Goal: Transaction & Acquisition: Purchase product/service

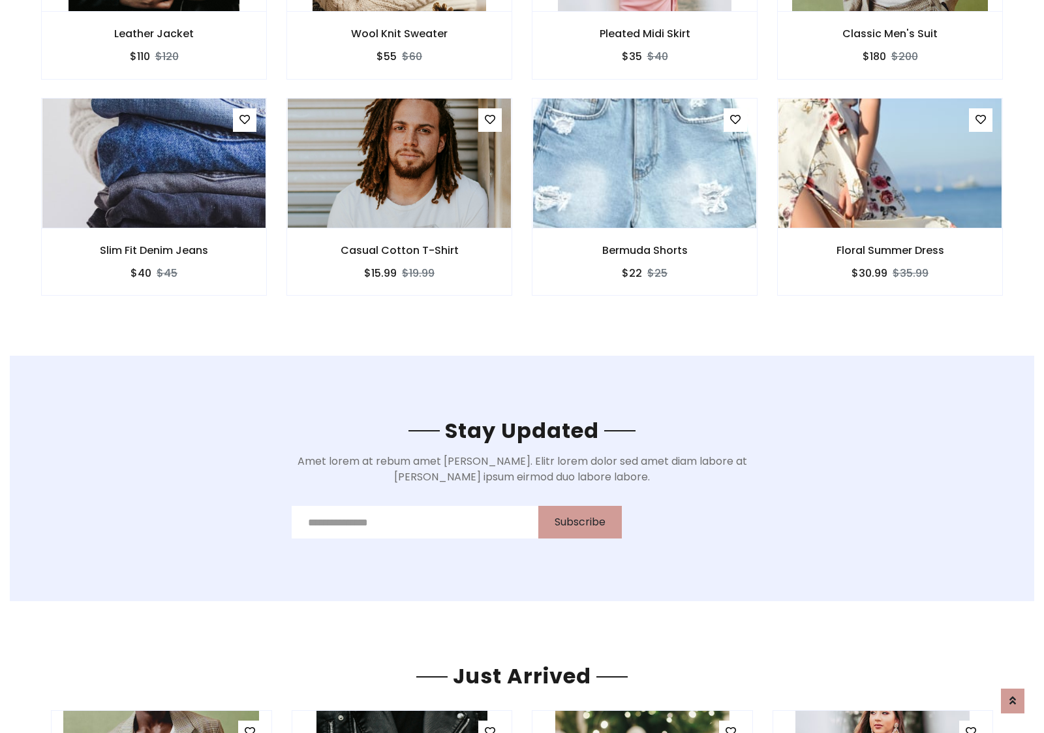
scroll to position [1965, 0]
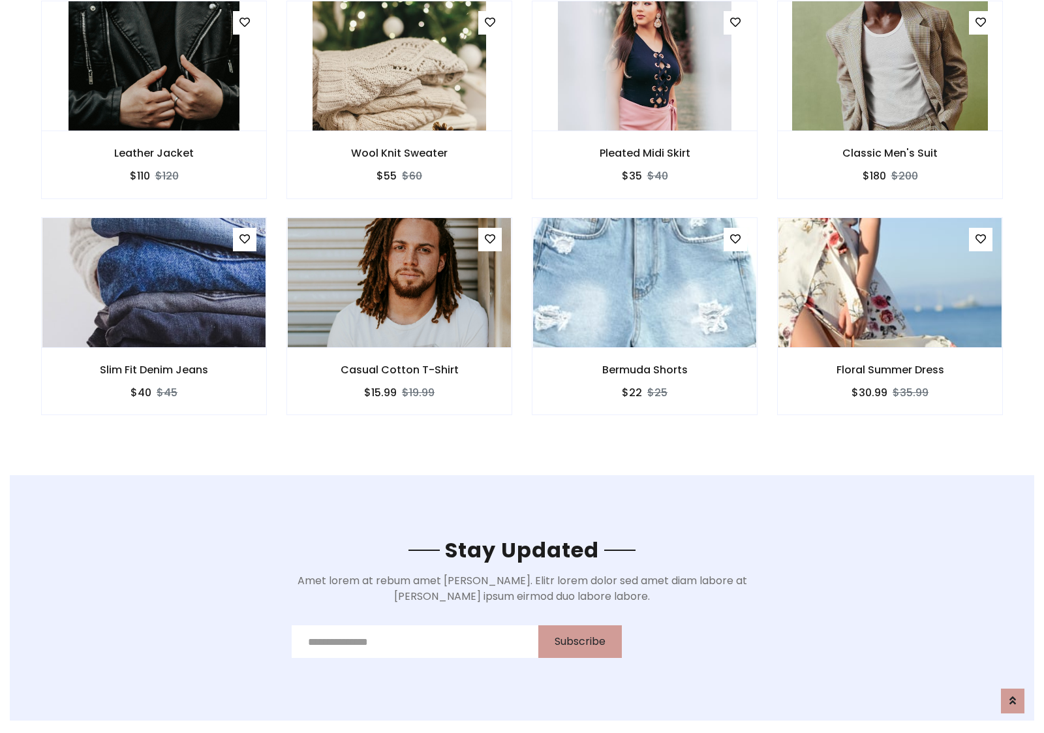
click at [522, 221] on div "Bermuda Shorts $22 $25" at bounding box center [644, 325] width 245 height 216
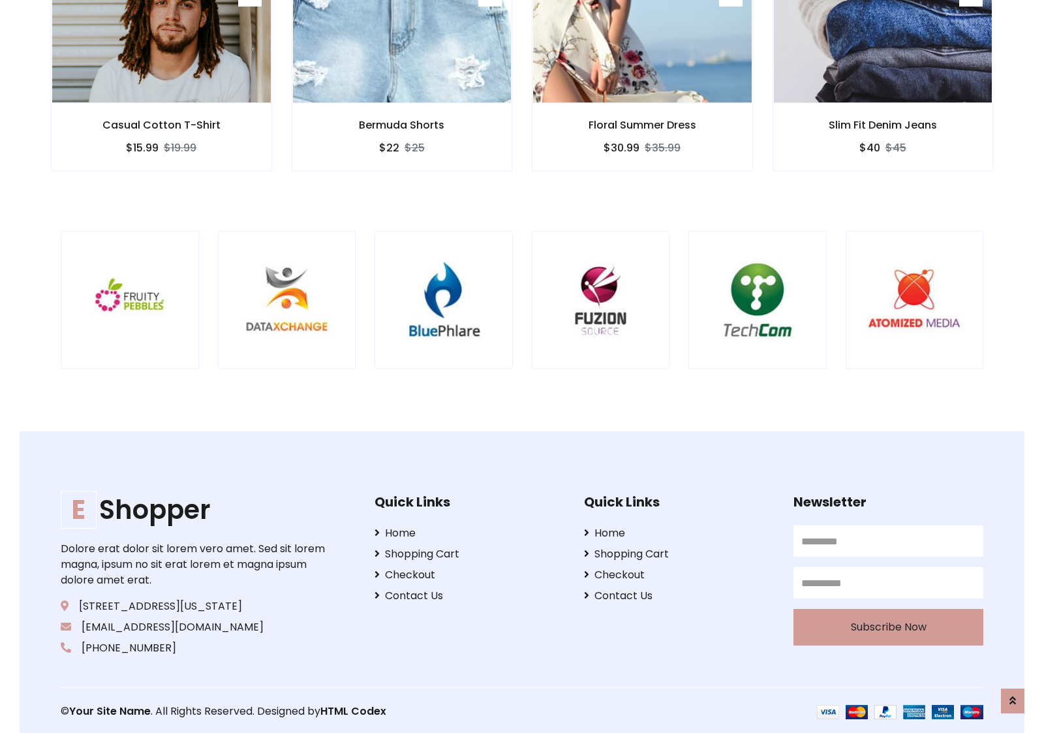
scroll to position [2484, 0]
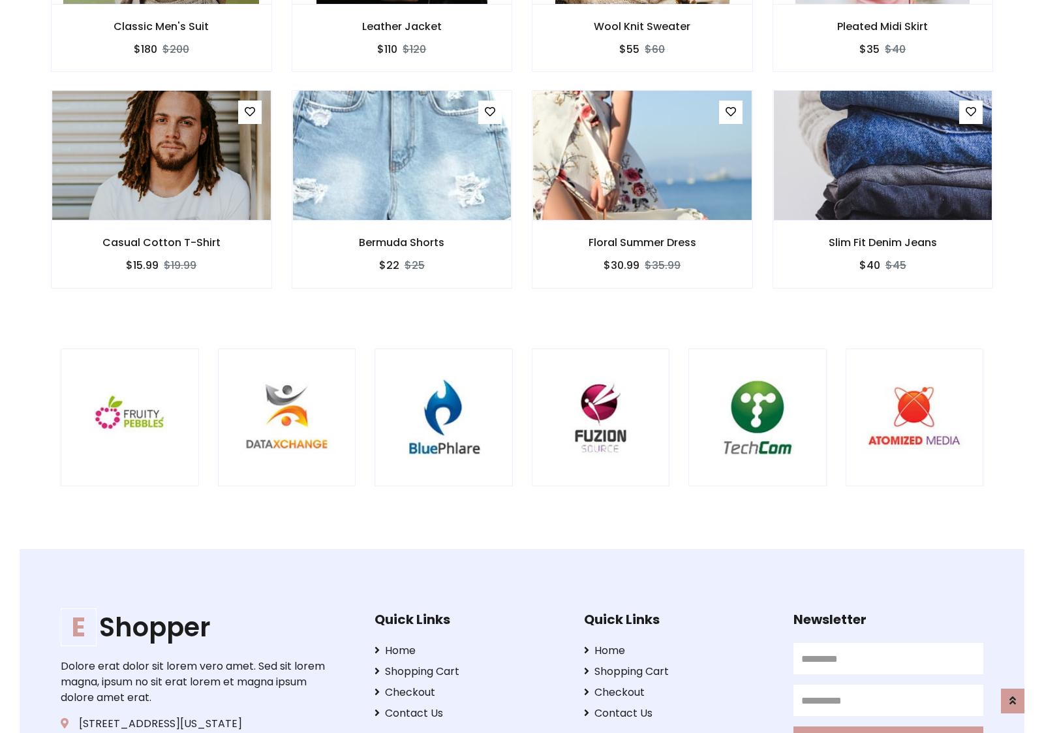
click at [522, 366] on div at bounding box center [688, 417] width 3138 height 138
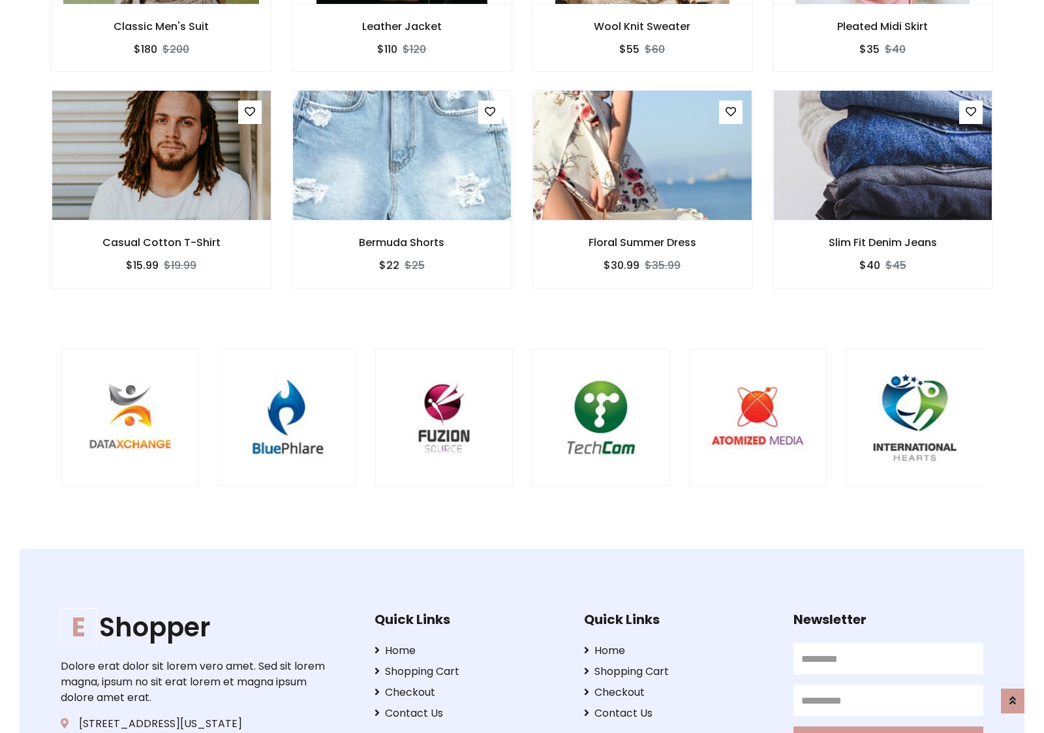
click at [522, 366] on div at bounding box center [532, 417] width 3138 height 138
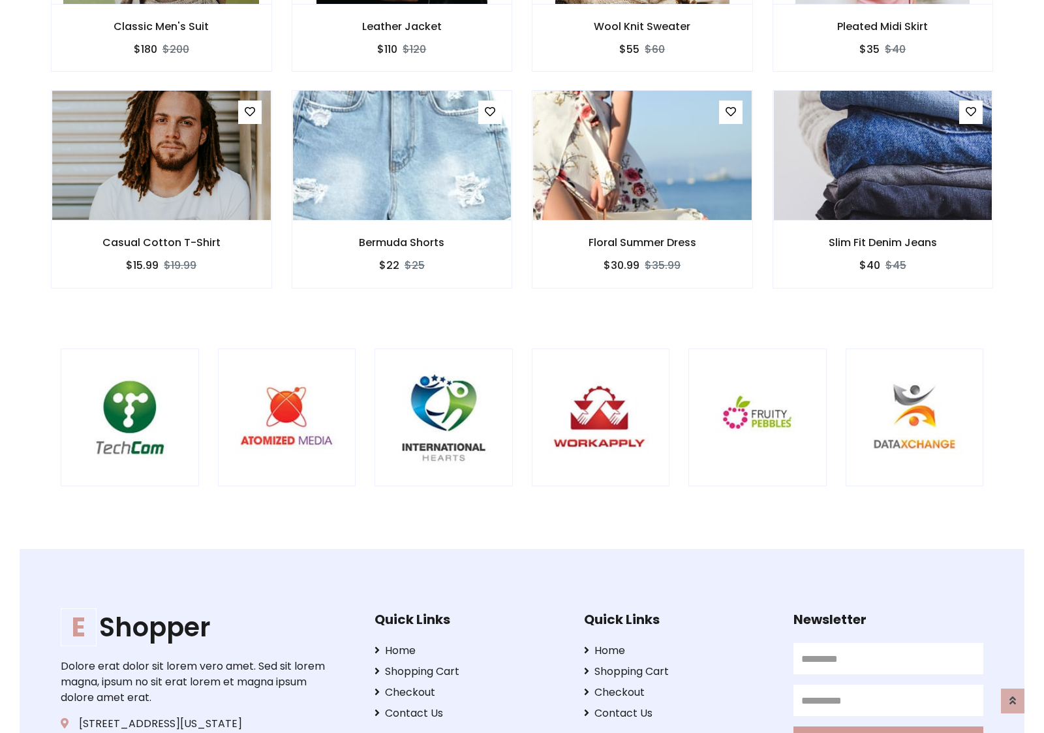
scroll to position [0, 0]
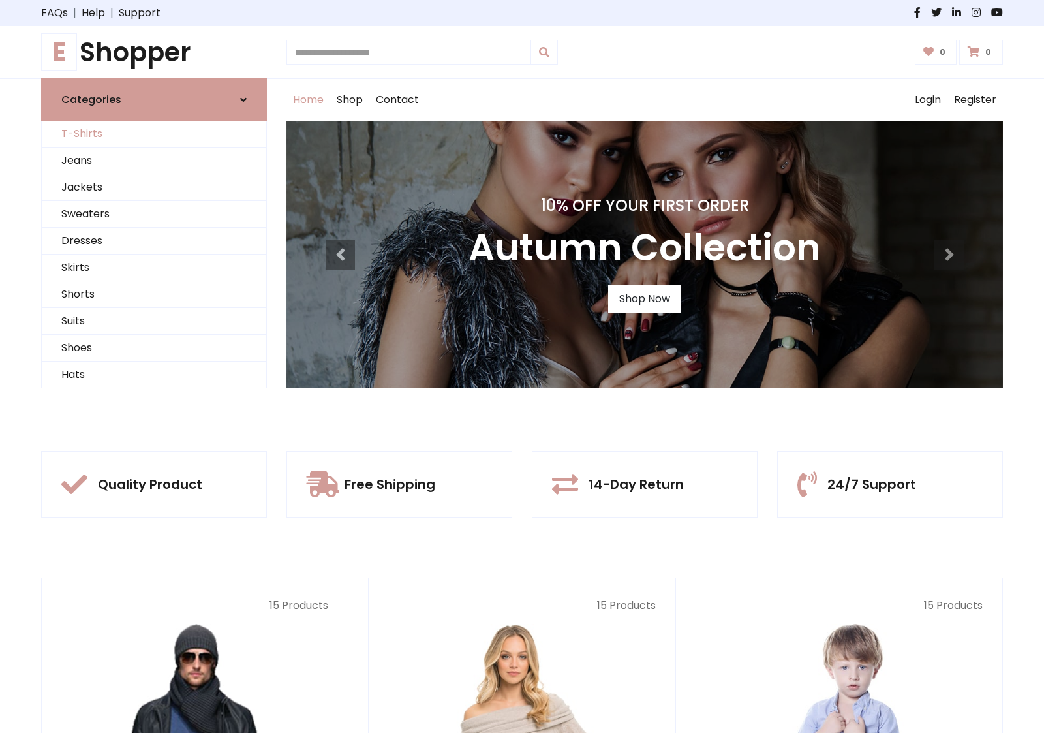
click at [154, 134] on link "T-Shirts" at bounding box center [154, 134] width 224 height 27
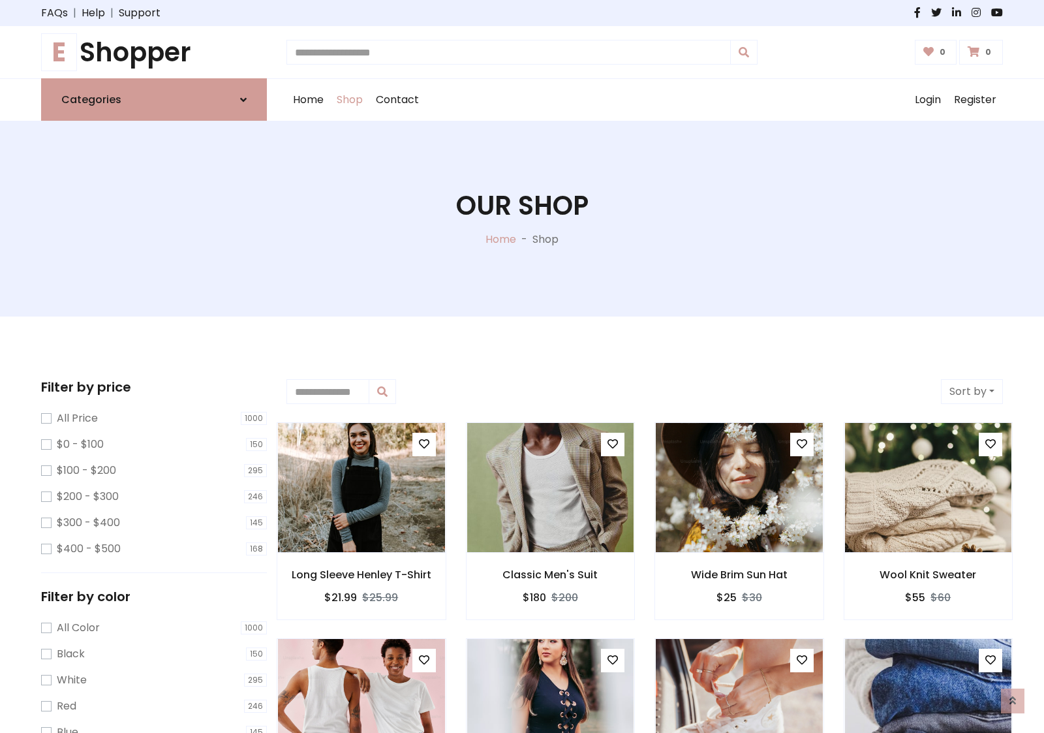
scroll to position [523, 0]
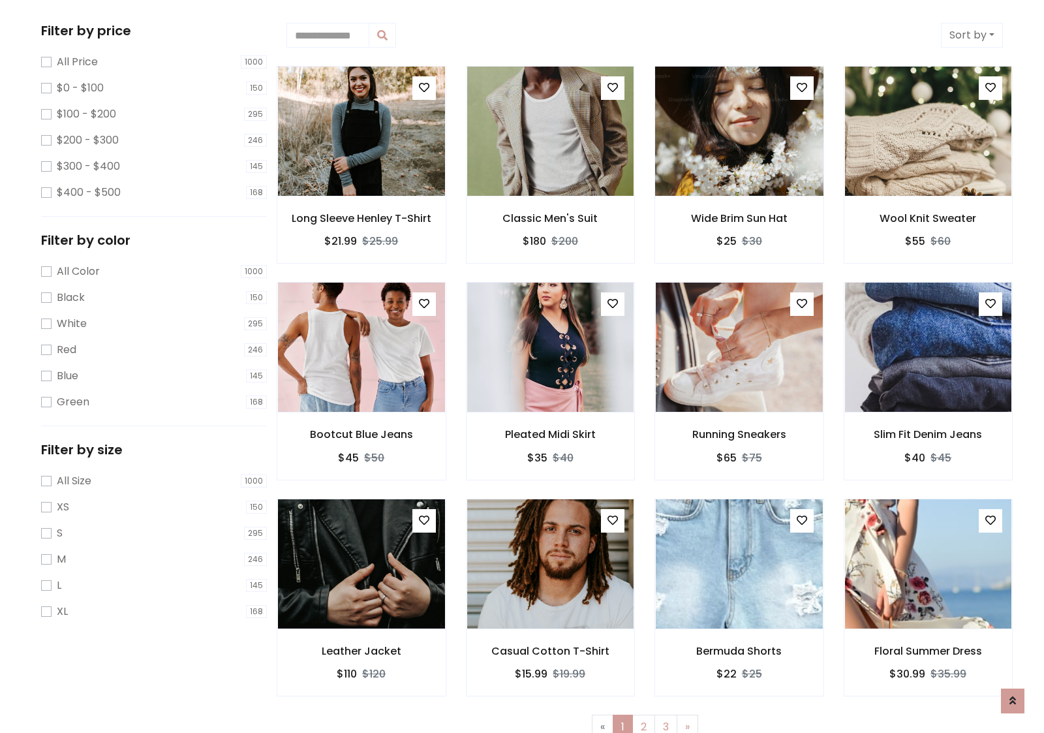
scroll to position [0, 0]
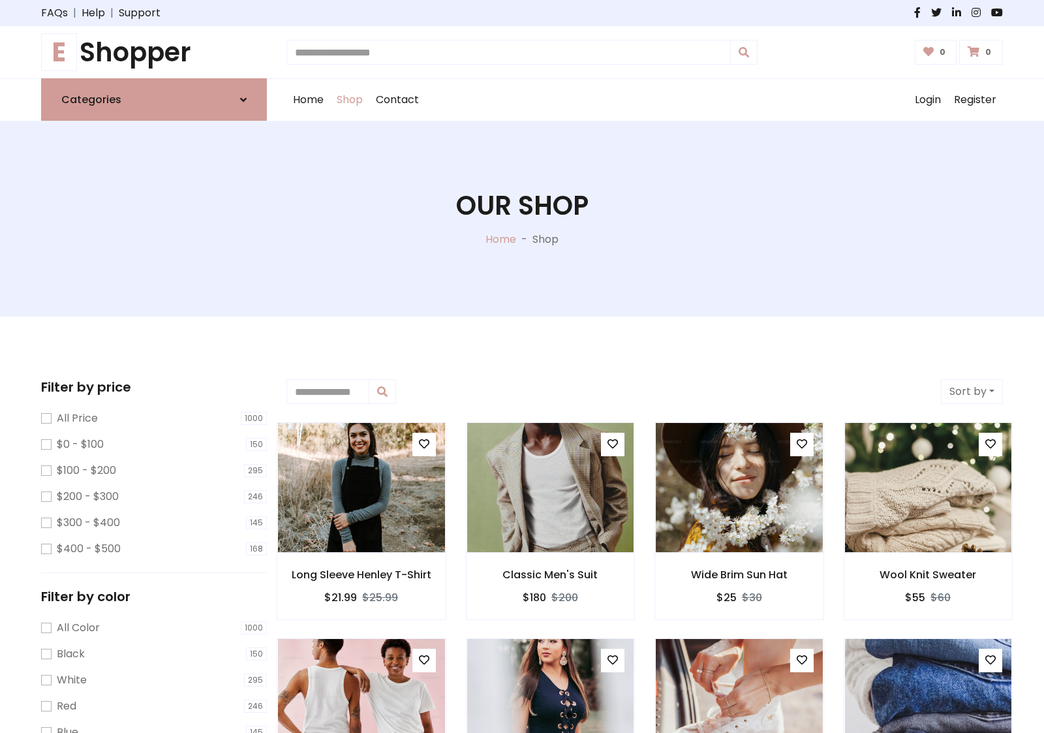
click at [154, 52] on h1 "E Shopper" at bounding box center [154, 52] width 226 height 31
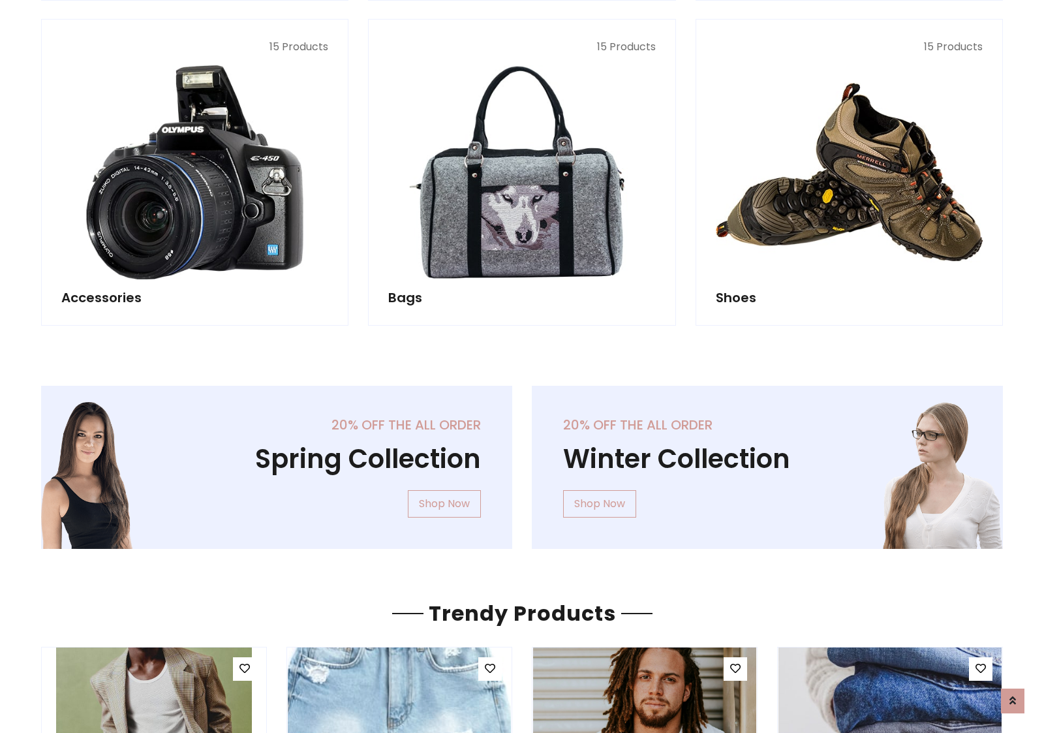
scroll to position [1268, 0]
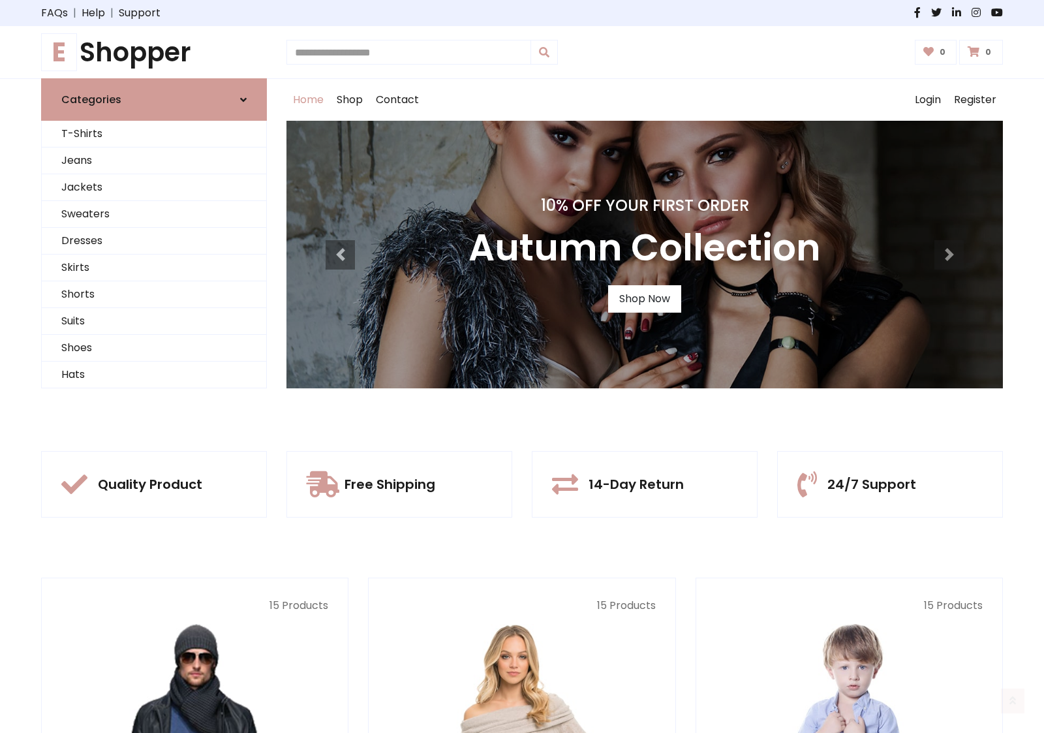
scroll to position [428, 0]
